Goal: Information Seeking & Learning: Learn about a topic

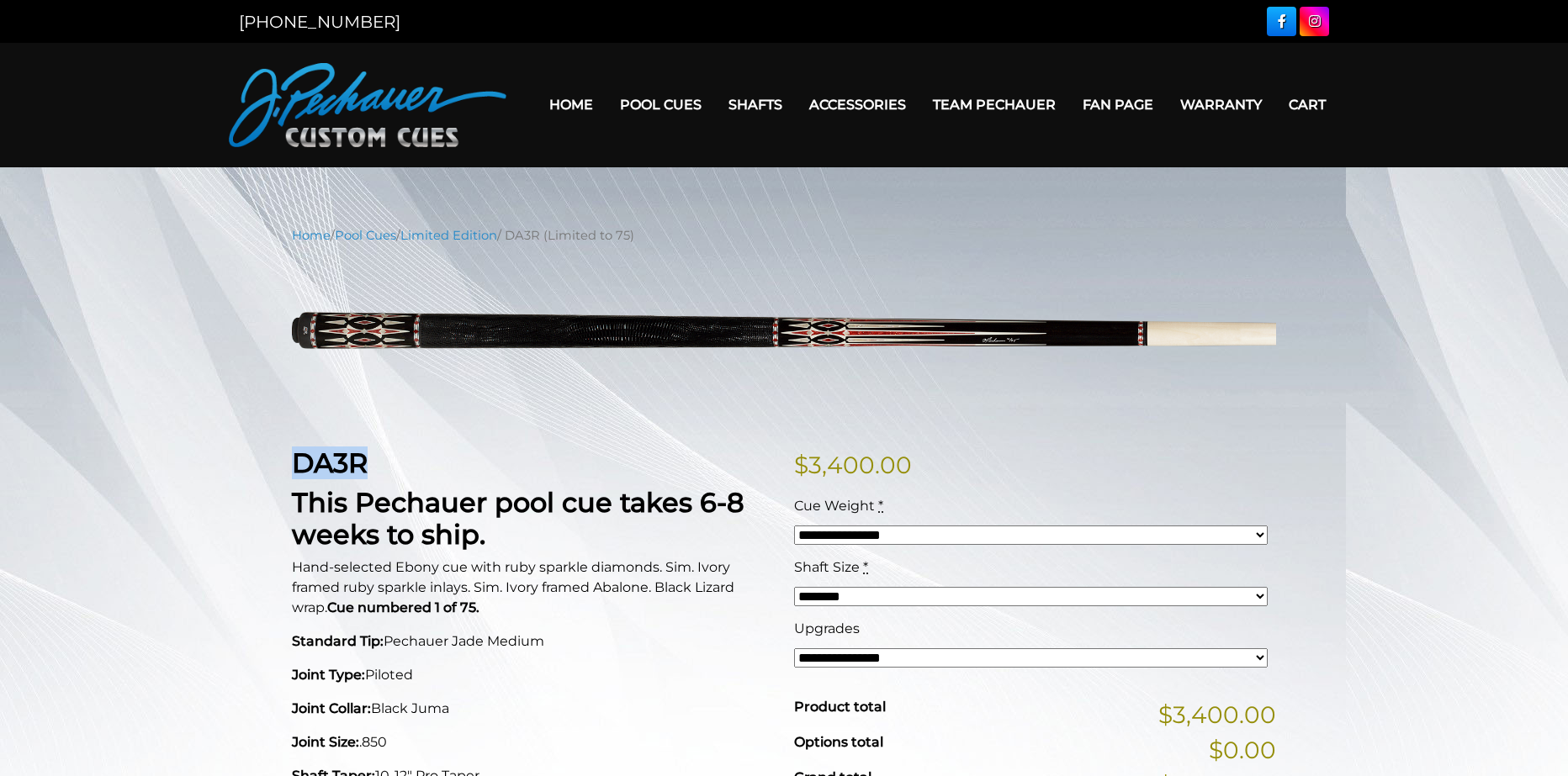
drag, startPoint x: 299, startPoint y: 467, endPoint x: 370, endPoint y: 468, distance: 71.0
click at [370, 468] on h2 "DA3R" at bounding box center [533, 463] width 482 height 32
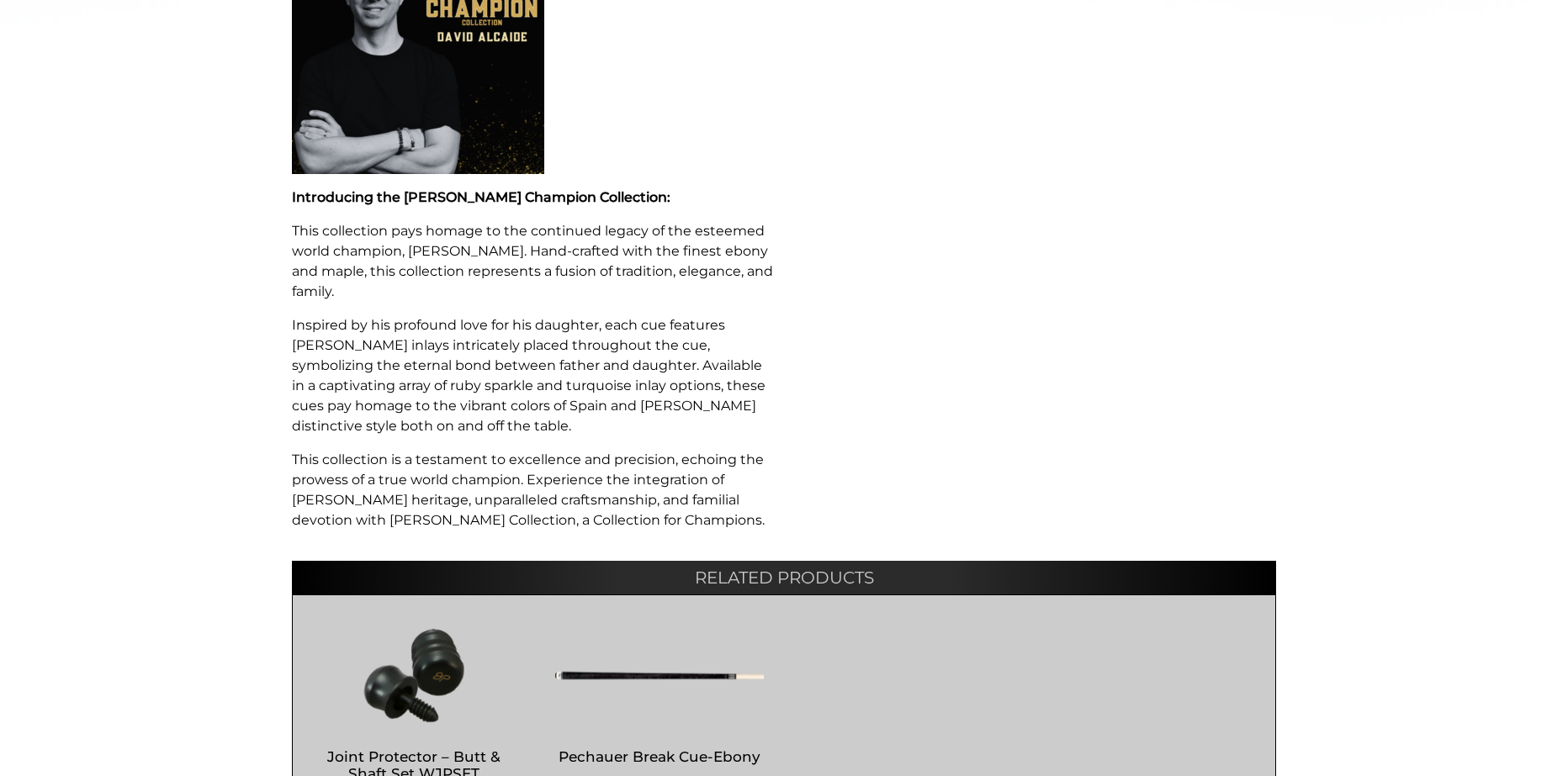
scroll to position [939, 0]
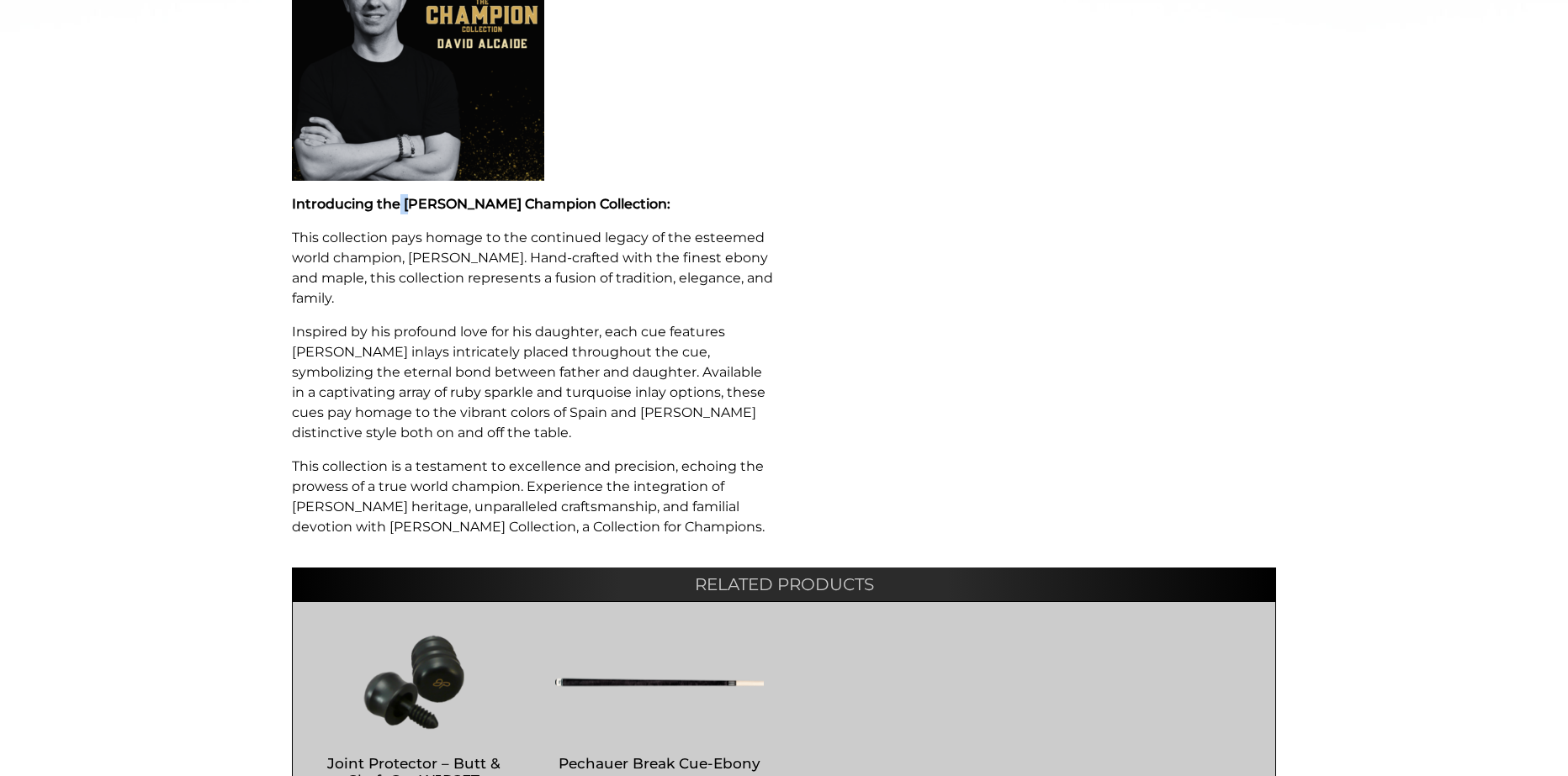
drag, startPoint x: 399, startPoint y: 198, endPoint x: 411, endPoint y: 198, distance: 12.0
click at [411, 198] on strong "Introducing the [PERSON_NAME] Champion Collection:" at bounding box center [481, 204] width 379 height 16
drag, startPoint x: 400, startPoint y: 202, endPoint x: 494, endPoint y: 209, distance: 94.3
click at [494, 209] on strong "Introducing the [PERSON_NAME] Champion Collection:" at bounding box center [481, 204] width 379 height 16
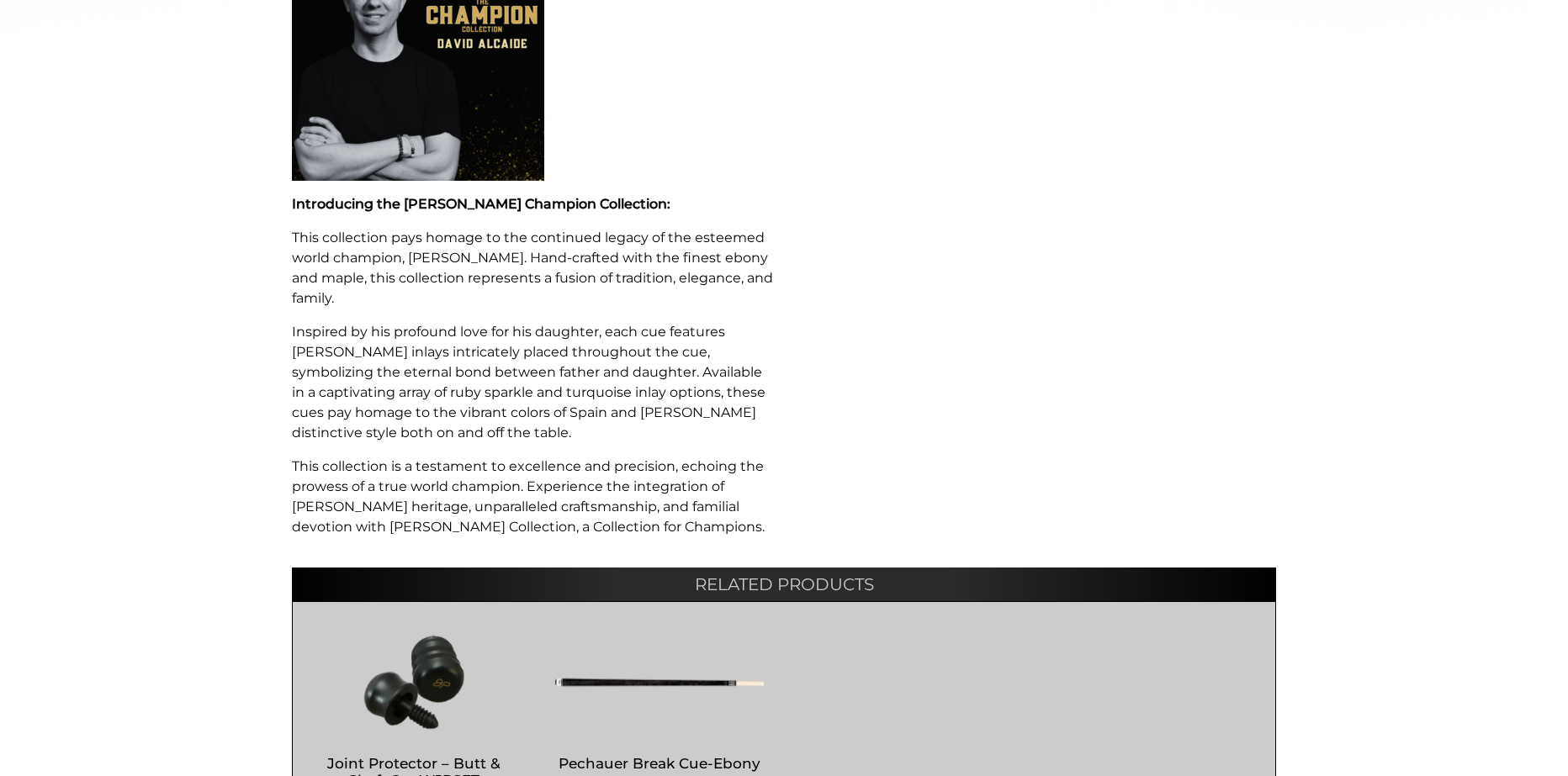
click at [687, 222] on div "DA3R This Pechauer pool cue takes 6-8 weeks to ship. Hand-selected Ebony cue wi…" at bounding box center [533, 29] width 502 height 1041
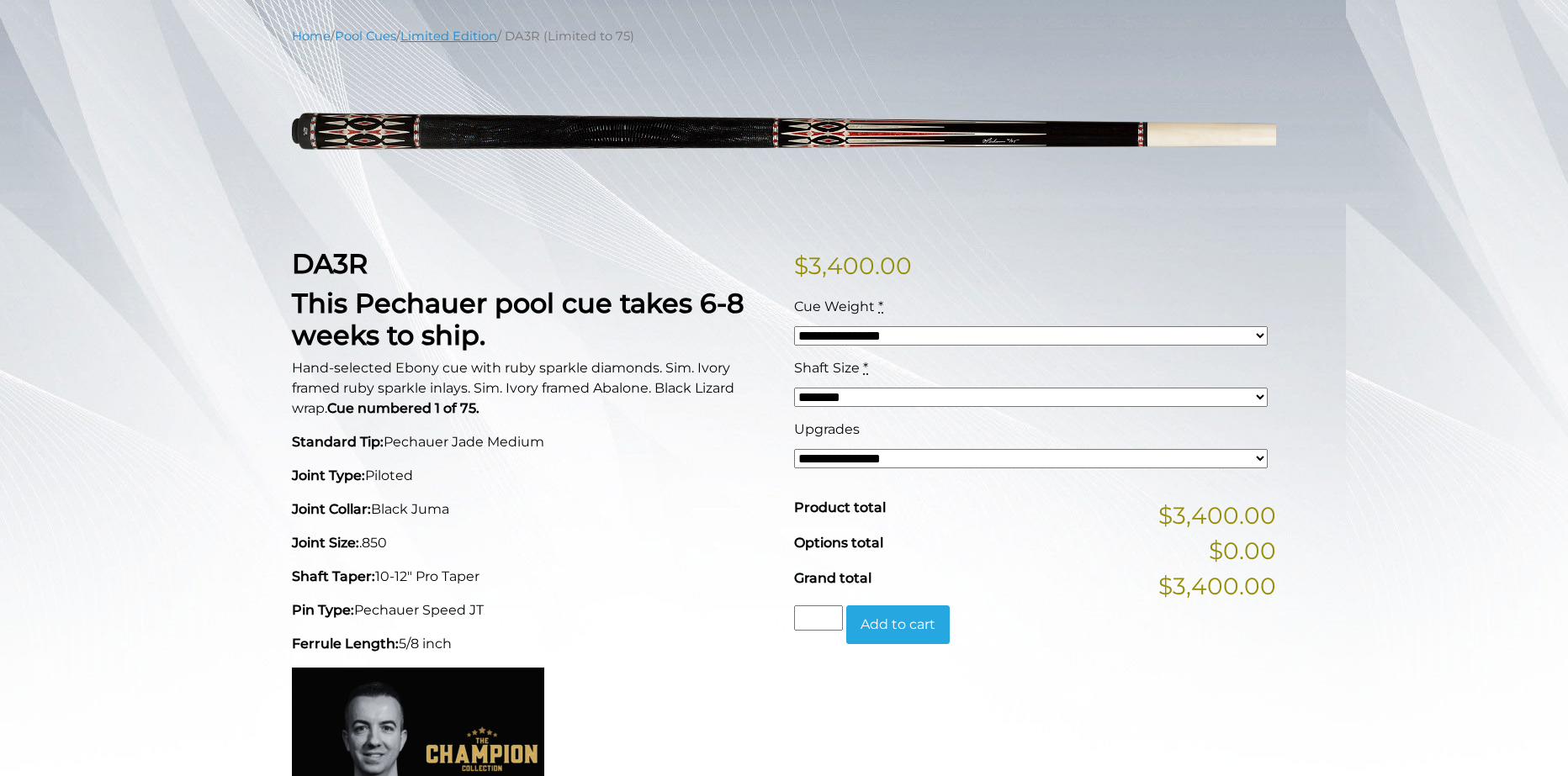
scroll to position [195, 0]
